Goal: Transaction & Acquisition: Purchase product/service

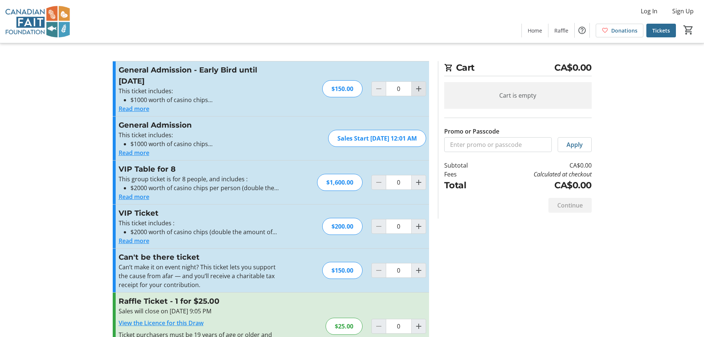
click at [421, 90] on mat-icon "Increment by one" at bounding box center [418, 88] width 9 height 9
type input "1"
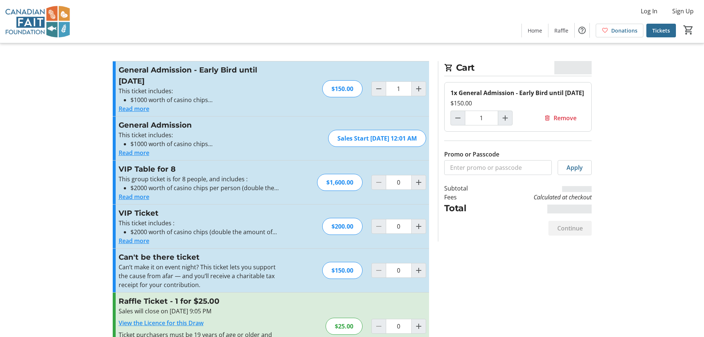
click at [135, 109] on button "Read more" at bounding box center [134, 108] width 31 height 9
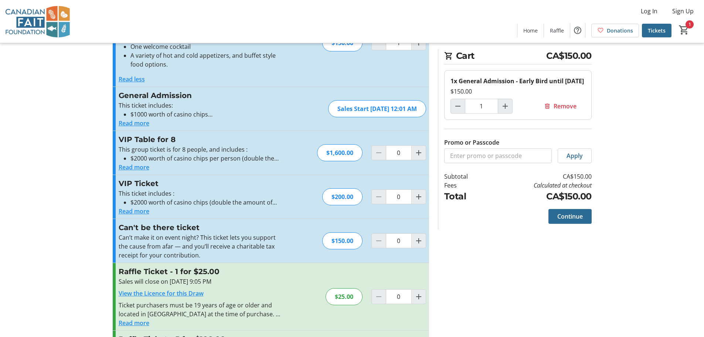
scroll to position [132, 0]
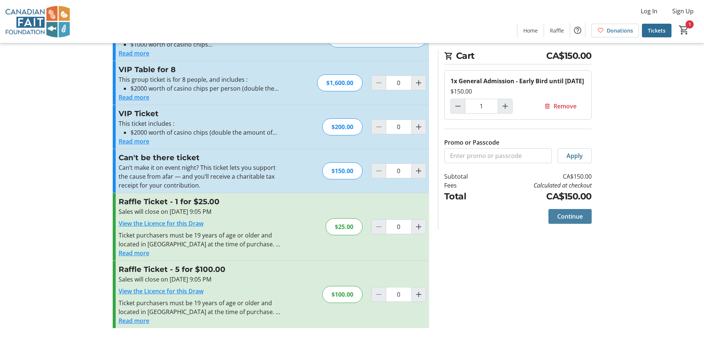
click at [587, 217] on span at bounding box center [569, 216] width 43 height 18
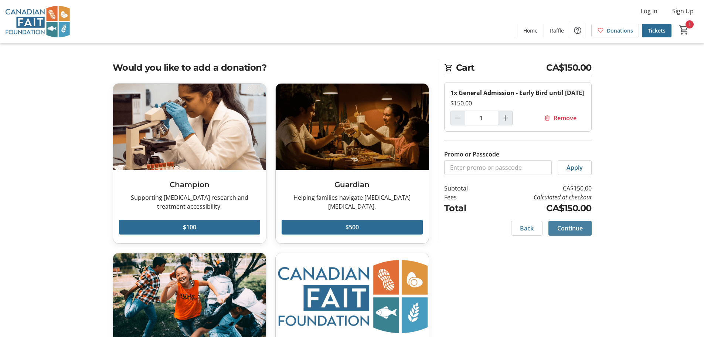
click at [571, 230] on span "Continue" at bounding box center [569, 228] width 25 height 9
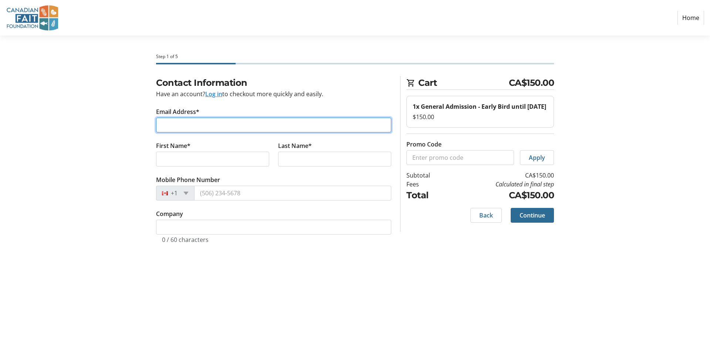
click at [217, 118] on input "Email Address*" at bounding box center [273, 125] width 235 height 15
type input "[PERSON_NAME][EMAIL_ADDRESS][PERSON_NAME][DOMAIN_NAME]"
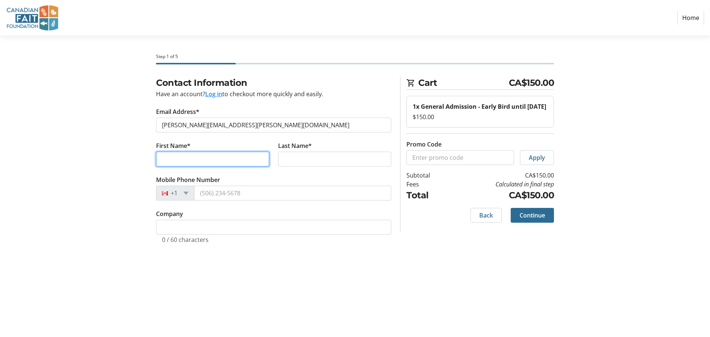
type input "[PERSON_NAME]"
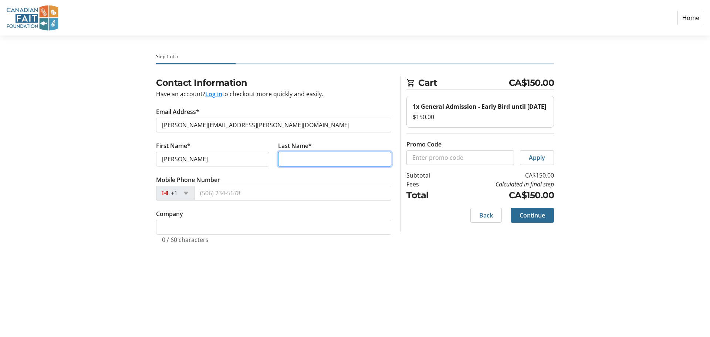
type input "Lai"
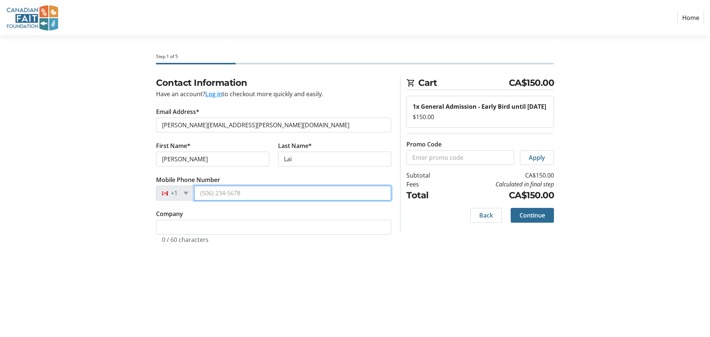
type input "[PHONE_NUMBER]"
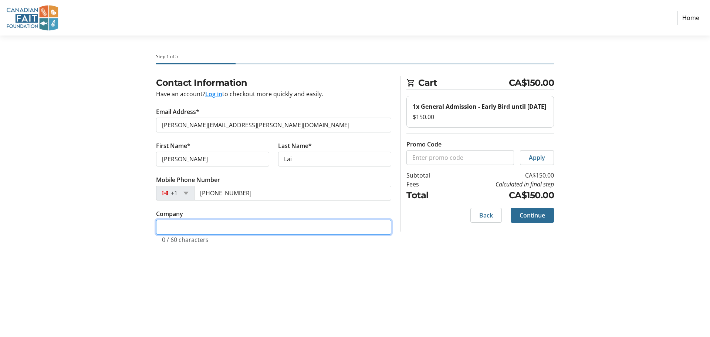
type input "VGH & UBC Hospital Foundation"
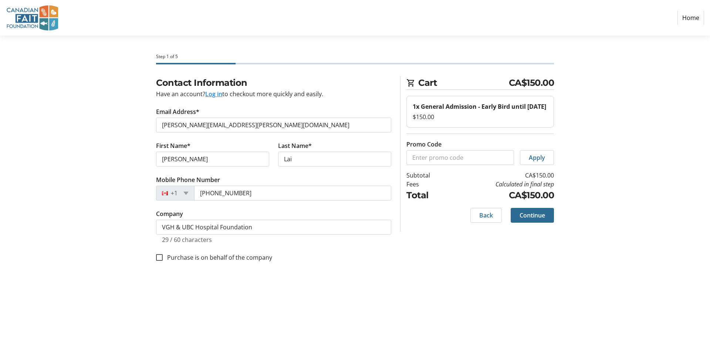
click at [237, 256] on label "Purchase is on behalf of the company" at bounding box center [217, 257] width 109 height 9
click at [163, 256] on input "Purchase is on behalf of the company" at bounding box center [159, 257] width 7 height 7
checkbox input "true"
click at [523, 210] on span at bounding box center [531, 215] width 43 height 18
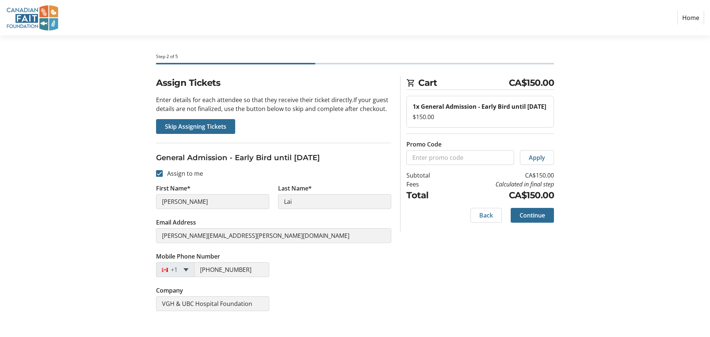
click at [185, 269] on div "[PHONE_NUMBER]" at bounding box center [212, 269] width 113 height 15
click at [187, 269] on span at bounding box center [185, 269] width 5 height 3
drag, startPoint x: 220, startPoint y: 129, endPoint x: 194, endPoint y: 184, distance: 60.5
click at [197, 182] on section "Assign Tickets Enter details for each attendee so that they receive their ticke…" at bounding box center [273, 198] width 235 height 244
click at [162, 174] on input "Assign to me" at bounding box center [159, 173] width 7 height 7
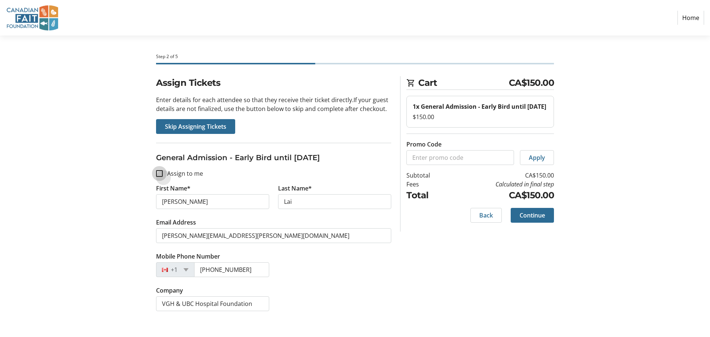
click at [161, 174] on input "Assign to me" at bounding box center [159, 173] width 7 height 7
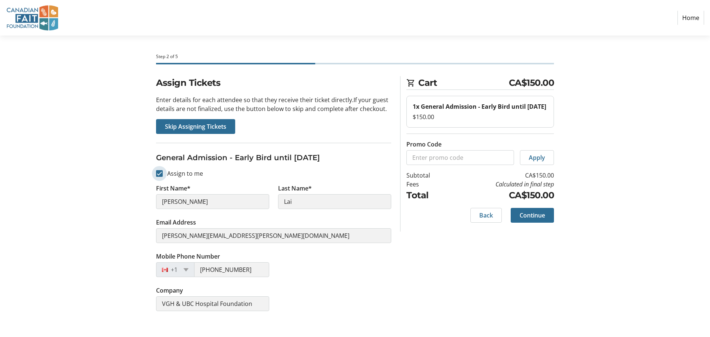
click at [160, 174] on input "Assign to me" at bounding box center [159, 173] width 7 height 7
checkbox input "false"
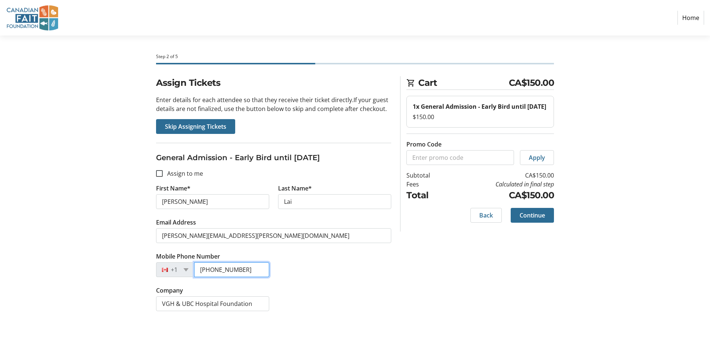
click at [238, 271] on input "[PHONE_NUMBER]" at bounding box center [231, 269] width 75 height 15
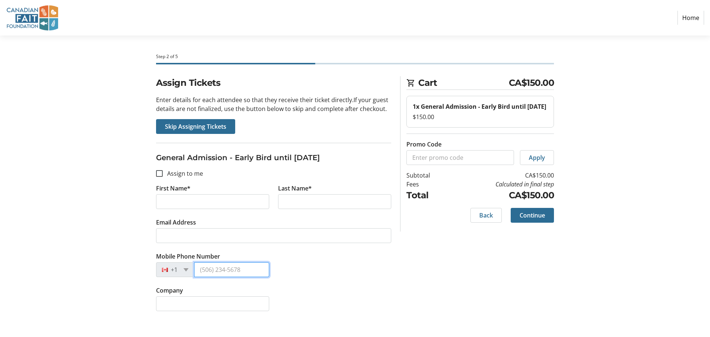
drag, startPoint x: 241, startPoint y: 271, endPoint x: 195, endPoint y: 268, distance: 45.5
click at [195, 268] on input "Mobile Phone Number" at bounding box center [231, 269] width 75 height 15
type input "[PHONE_NUMBER]"
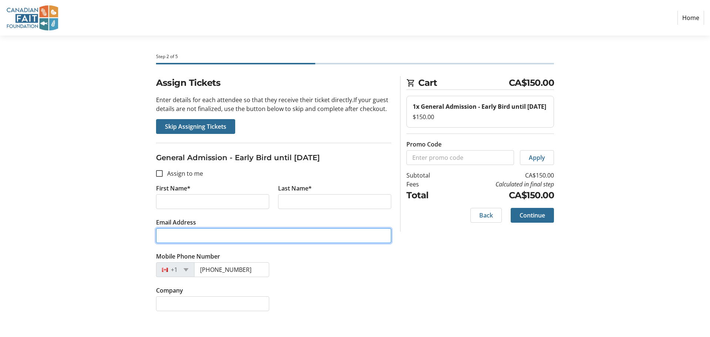
click at [305, 231] on input "Email Address" at bounding box center [273, 235] width 235 height 15
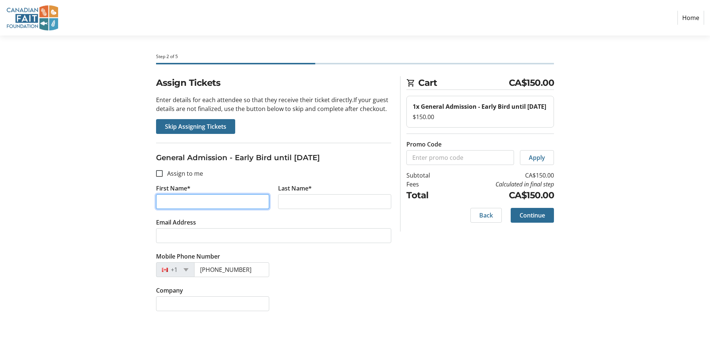
click at [217, 203] on input "First Name*" at bounding box center [212, 201] width 113 height 15
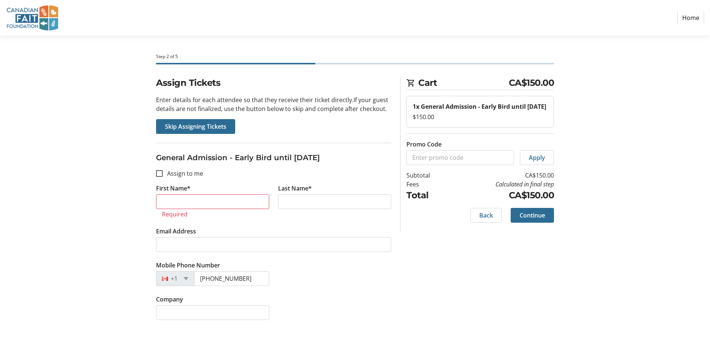
click at [171, 170] on label "Assign to me" at bounding box center [183, 173] width 40 height 9
click at [163, 170] on input "Assign to me" at bounding box center [159, 173] width 7 height 7
checkbox input "true"
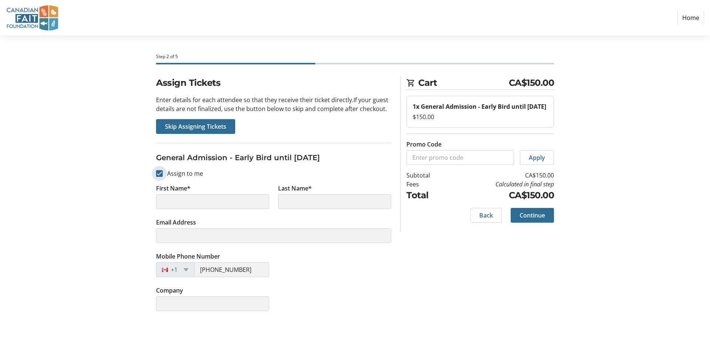
type input "[PERSON_NAME]"
type input "Lai"
type input "[PERSON_NAME][EMAIL_ADDRESS][PERSON_NAME][DOMAIN_NAME]"
type input "[PHONE_NUMBER]"
type input "VGH & UBC Hospital Foundation"
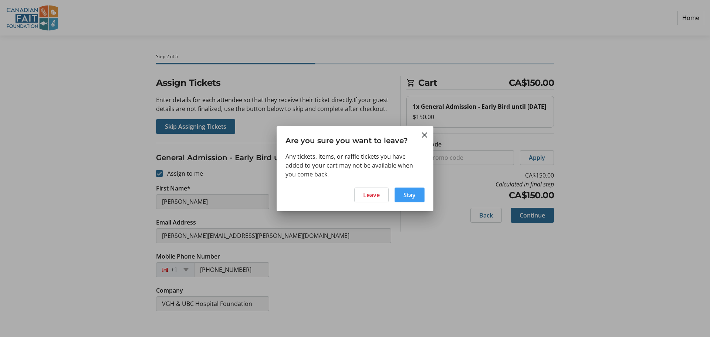
click at [404, 194] on span "Stay" at bounding box center [409, 194] width 12 height 9
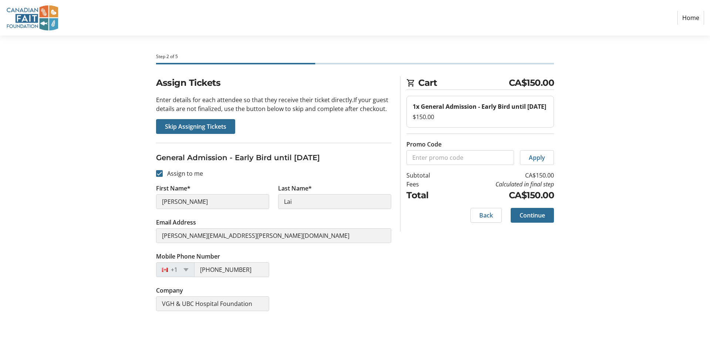
click at [207, 65] on tr-checkout-header-ui "Step 2 of 5" at bounding box center [355, 55] width 407 height 41
click at [45, 15] on img at bounding box center [32, 18] width 52 height 30
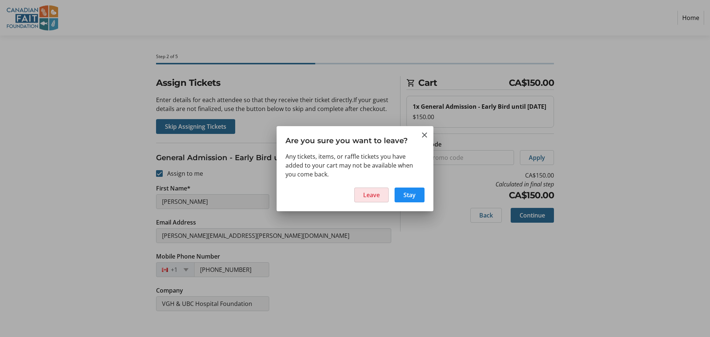
click at [377, 193] on span "Leave" at bounding box center [371, 194] width 17 height 9
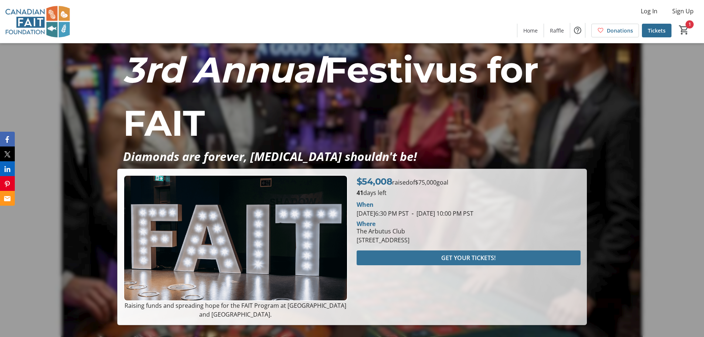
click at [424, 262] on span at bounding box center [469, 258] width 224 height 18
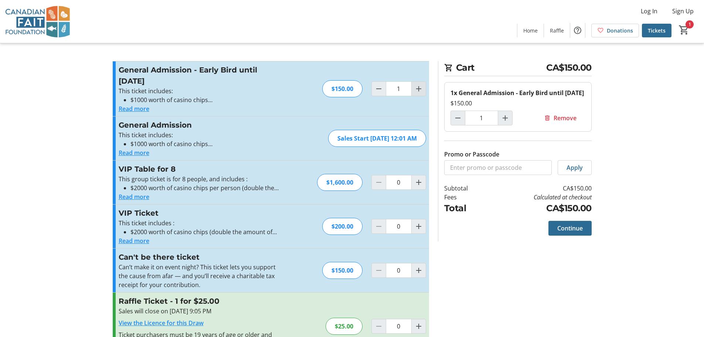
click at [418, 87] on mat-icon "Increment by one" at bounding box center [418, 88] width 9 height 9
type input "2"
click at [458, 119] on mat-icon "Decrement by one" at bounding box center [457, 117] width 9 height 9
type input "1"
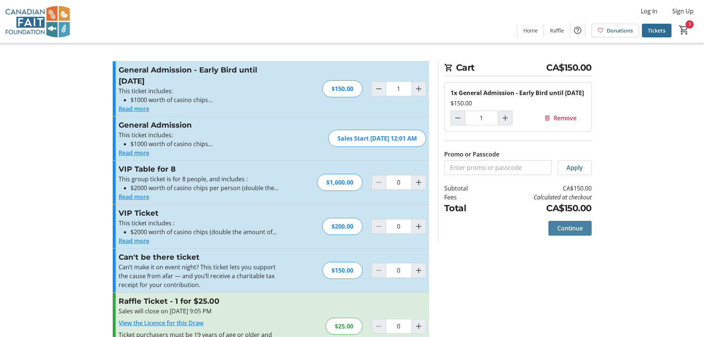
click at [569, 229] on span "Continue" at bounding box center [569, 228] width 25 height 9
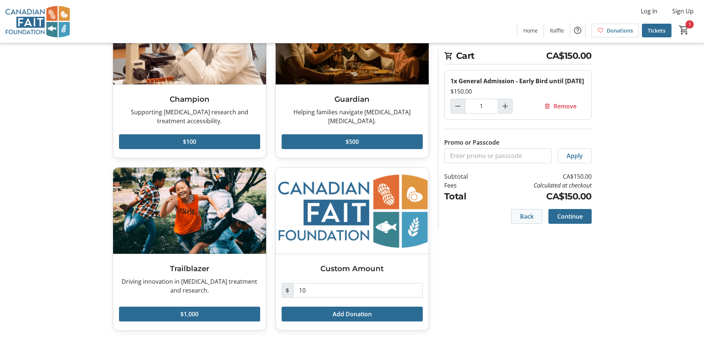
scroll to position [88, 0]
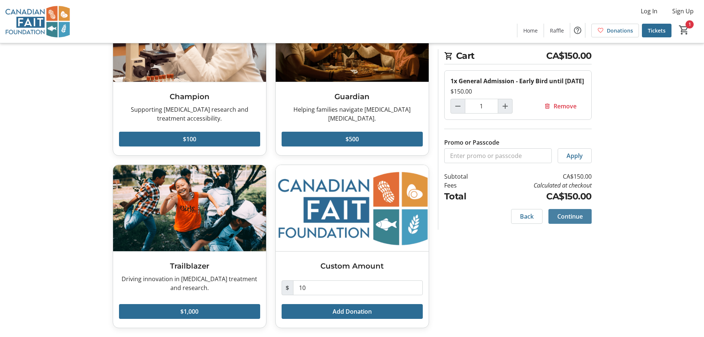
click at [571, 217] on span "Continue" at bounding box center [569, 216] width 25 height 9
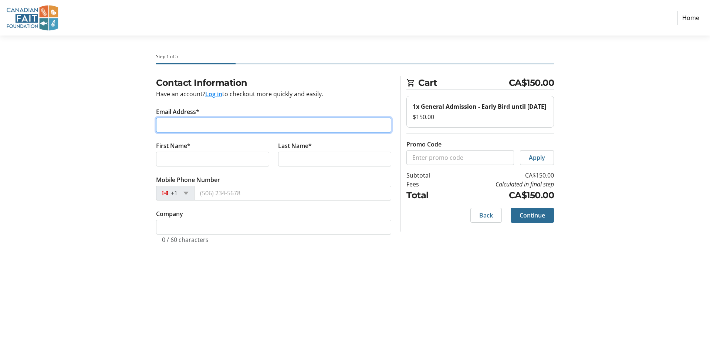
click at [208, 123] on input "Email Address*" at bounding box center [273, 125] width 235 height 15
type input "[PERSON_NAME][EMAIL_ADDRESS][PERSON_NAME][DOMAIN_NAME]"
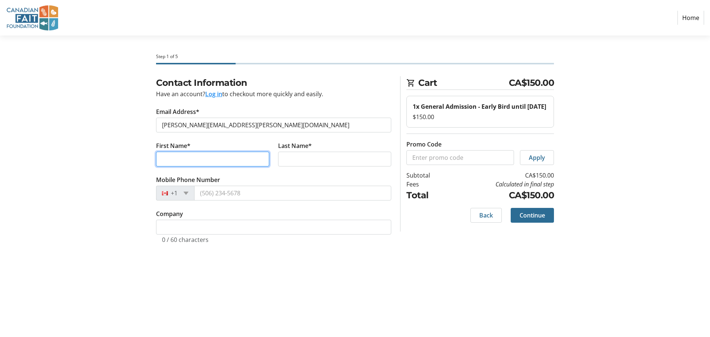
type input "[PERSON_NAME]"
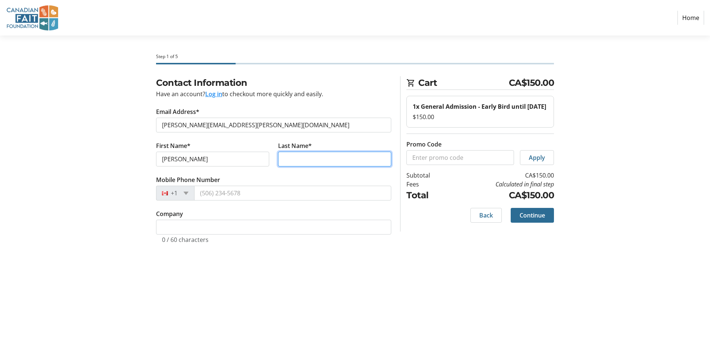
type input "Lai"
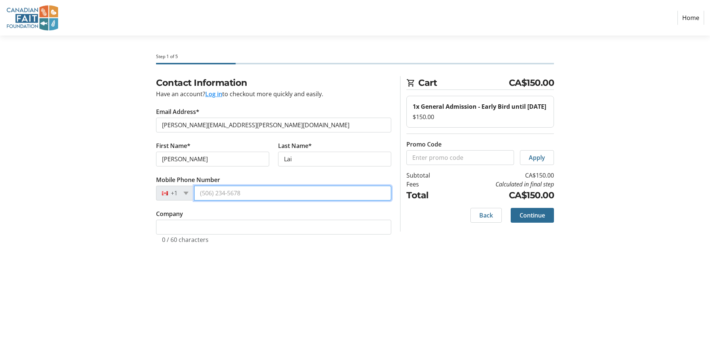
type input "[PHONE_NUMBER]"
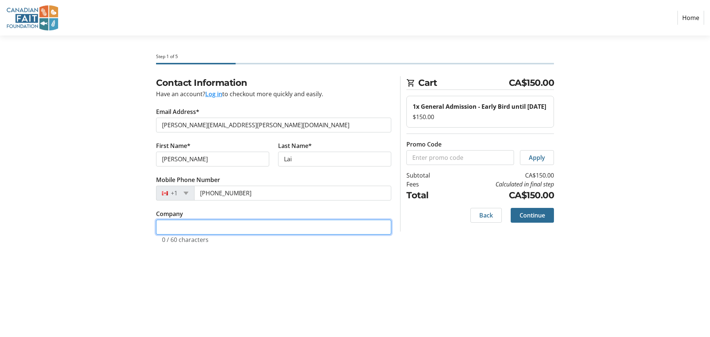
type input "VGH & UBC Hospital Foundation"
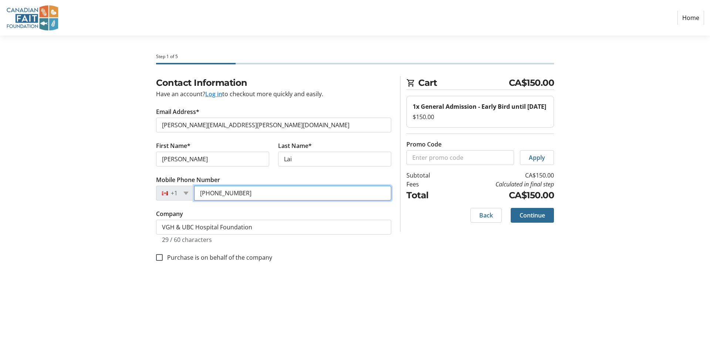
click at [247, 197] on input "[PHONE_NUMBER]" at bounding box center [292, 193] width 197 height 15
type input "[PHONE_NUMBER]"
click at [249, 255] on label "Purchase is on behalf of the company" at bounding box center [217, 257] width 109 height 9
click at [163, 255] on input "Purchase is on behalf of the company" at bounding box center [159, 257] width 7 height 7
checkbox input "true"
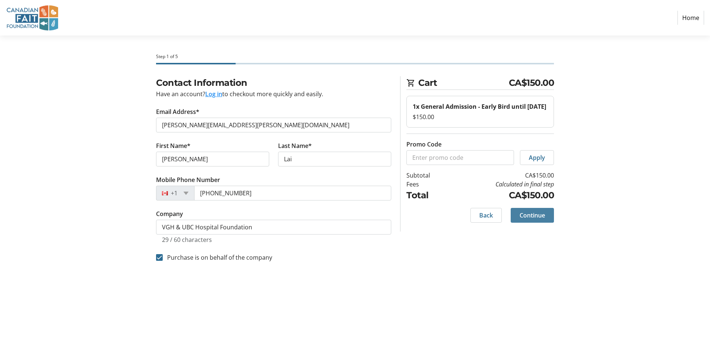
click at [545, 221] on span at bounding box center [531, 215] width 43 height 18
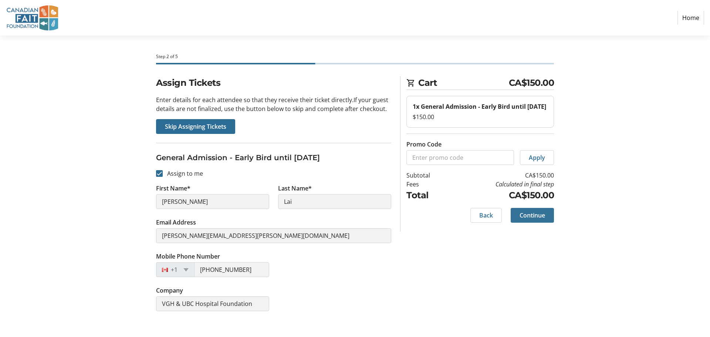
click at [539, 219] on span "Continue" at bounding box center [531, 215] width 25 height 9
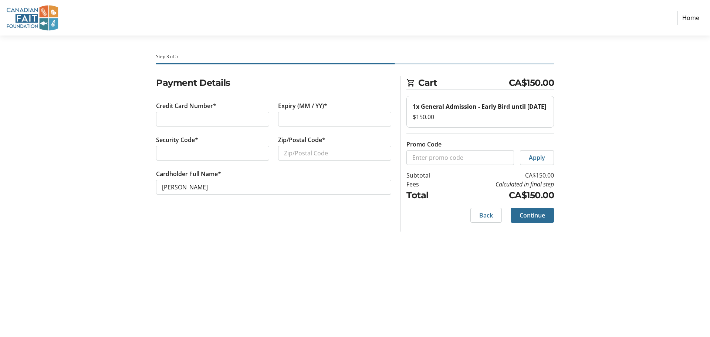
click at [305, 111] on div "Expiry (MM / YY)*" at bounding box center [334, 118] width 122 height 34
click at [305, 157] on input "Zip/Postal Code*" at bounding box center [334, 153] width 113 height 15
type input "V5Z1M9"
click at [530, 219] on span "Continue" at bounding box center [531, 215] width 25 height 9
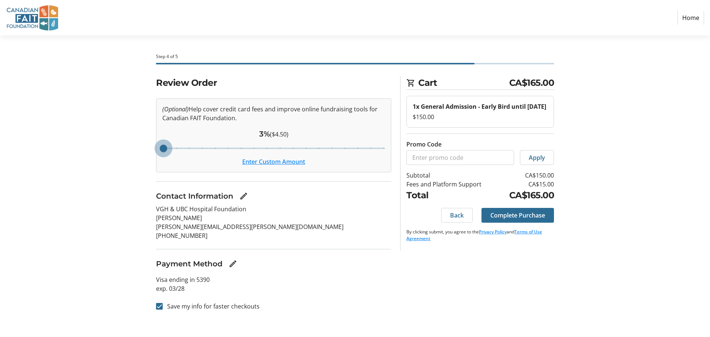
drag, startPoint x: 232, startPoint y: 147, endPoint x: 129, endPoint y: 142, distance: 102.8
type input "3"
click at [154, 142] on input "Cover fees percentage" at bounding box center [273, 148] width 238 height 16
click at [161, 306] on input "Save my info for faster checkouts" at bounding box center [159, 306] width 7 height 7
checkbox input "false"
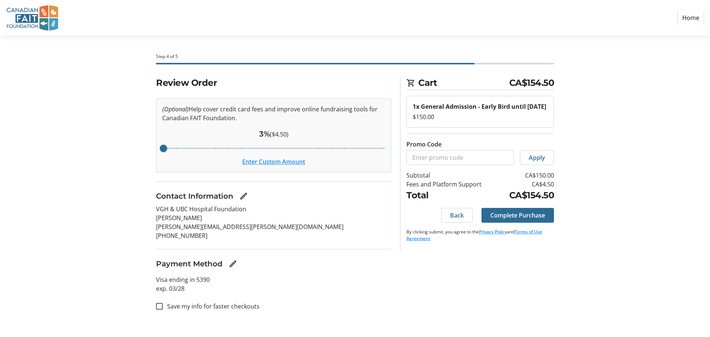
click at [274, 163] on button "Enter Custom Amount" at bounding box center [273, 161] width 63 height 9
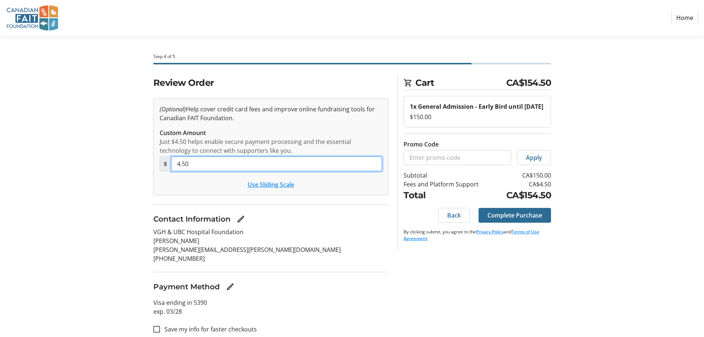
drag, startPoint x: 258, startPoint y: 163, endPoint x: 159, endPoint y: 163, distance: 99.0
click at [160, 163] on div "$ 4.50" at bounding box center [271, 163] width 222 height 15
type input "0"
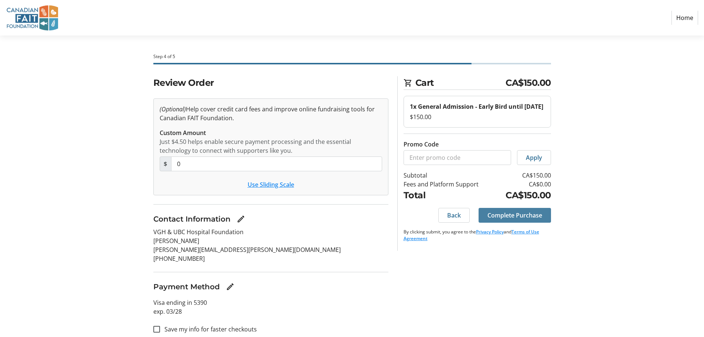
click at [525, 215] on span "Complete Purchase" at bounding box center [514, 215] width 55 height 9
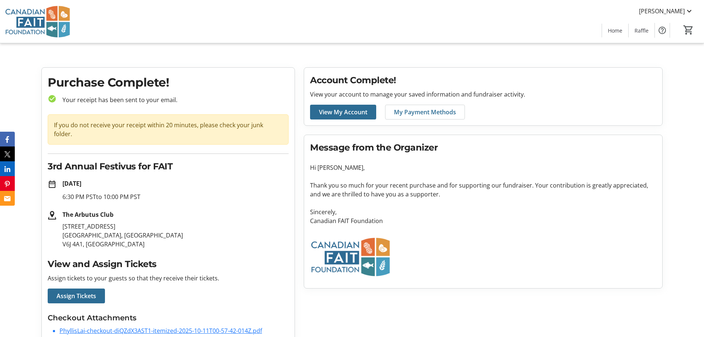
scroll to position [16, 0]
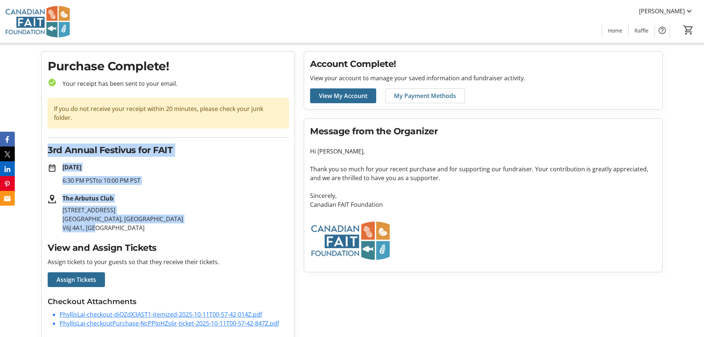
drag, startPoint x: 48, startPoint y: 140, endPoint x: 122, endPoint y: 218, distance: 107.4
click at [122, 218] on div "Purchase Complete! check_circle Your receipt has been sent to your email. If yo…" at bounding box center [168, 195] width 253 height 288
copy div "3rd Annual Festivus for FAIT date_range [DATE] 6:30 PM PST to 10:00 PM PST The …"
click at [225, 310] on link "PhyllisLai-checkout-diQZdX3AST1-itemized-2025-10-11T00-57-42-014Z.pdf" at bounding box center [160, 314] width 203 height 8
click at [228, 319] on link "PhyllisLai-checkoutPurchase-NcPPIoHZs6r-ticket-2025-10-11T00-57-42-847Z.pdf" at bounding box center [169, 323] width 220 height 8
